Goal: Task Accomplishment & Management: Use online tool/utility

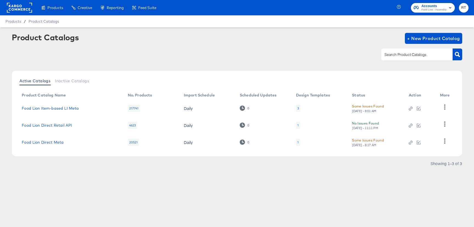
drag, startPoint x: 411, startPoint y: 108, endPoint x: 351, endPoint y: 77, distance: 67.9
click at [411, 108] on icon "button" at bounding box center [411, 109] width 4 height 4
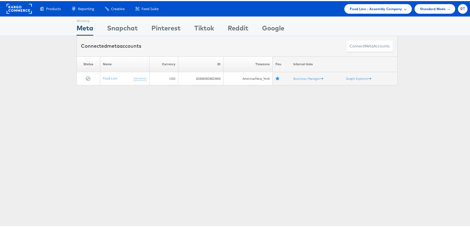
click at [393, 4] on div "Food Lion - Assembly Company" at bounding box center [378, 8] width 68 height 10
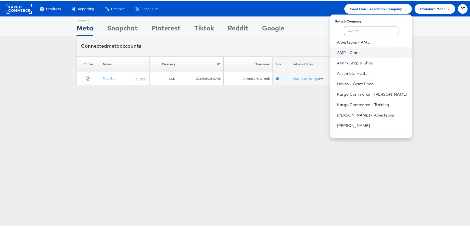
click at [363, 51] on link "AMP - Giant" at bounding box center [372, 51] width 71 height 5
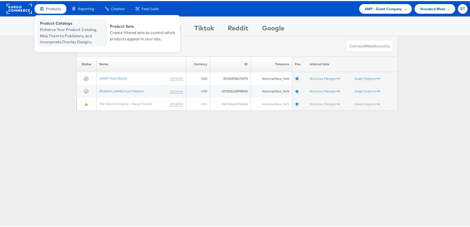
click at [60, 29] on span "Enhance Your Product Catalog, Map Them to Publishers, and Incorporate Overlay D…" at bounding box center [73, 35] width 66 height 19
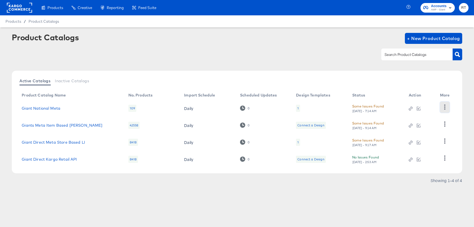
click at [443, 106] on icon "button" at bounding box center [444, 107] width 5 height 5
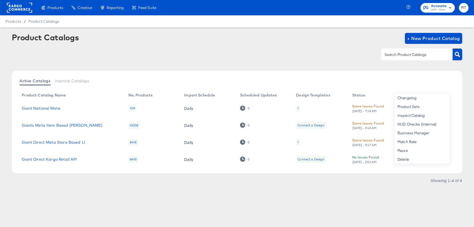
drag, startPoint x: 314, startPoint y: 53, endPoint x: 379, endPoint y: 93, distance: 76.6
click at [314, 53] on div at bounding box center [237, 54] width 451 height 12
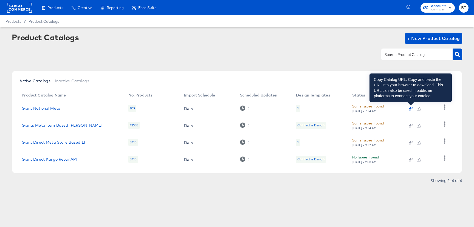
click at [410, 109] on icon "button" at bounding box center [411, 109] width 4 height 4
